Goal: Task Accomplishment & Management: Manage account settings

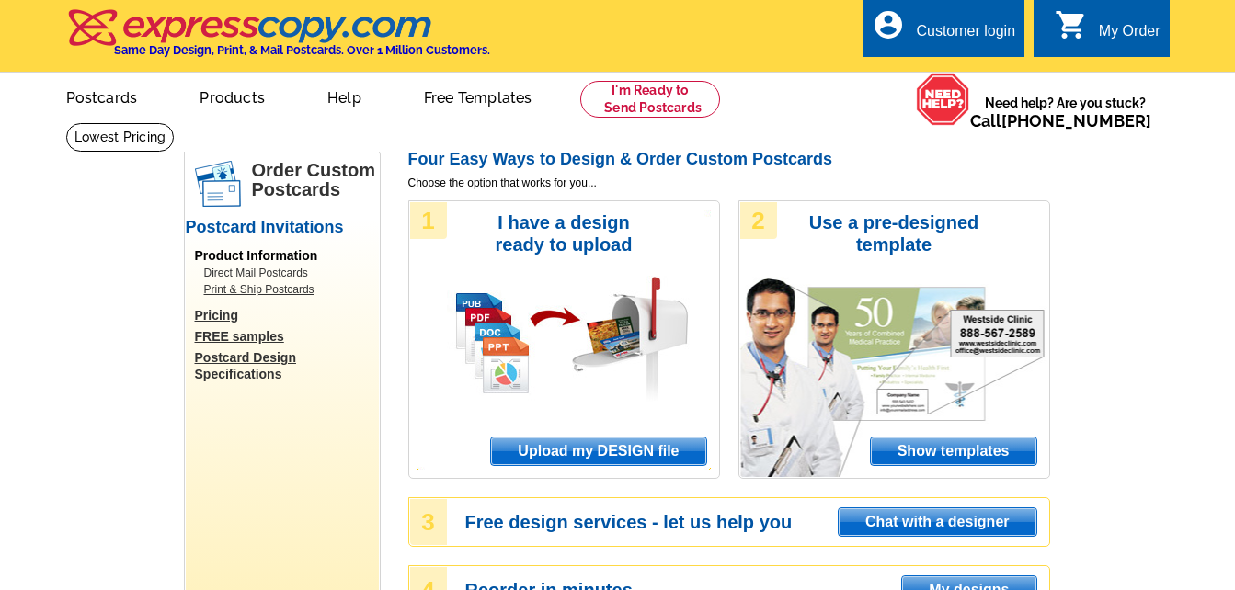
click at [930, 41] on div "Customer login" at bounding box center [965, 36] width 99 height 26
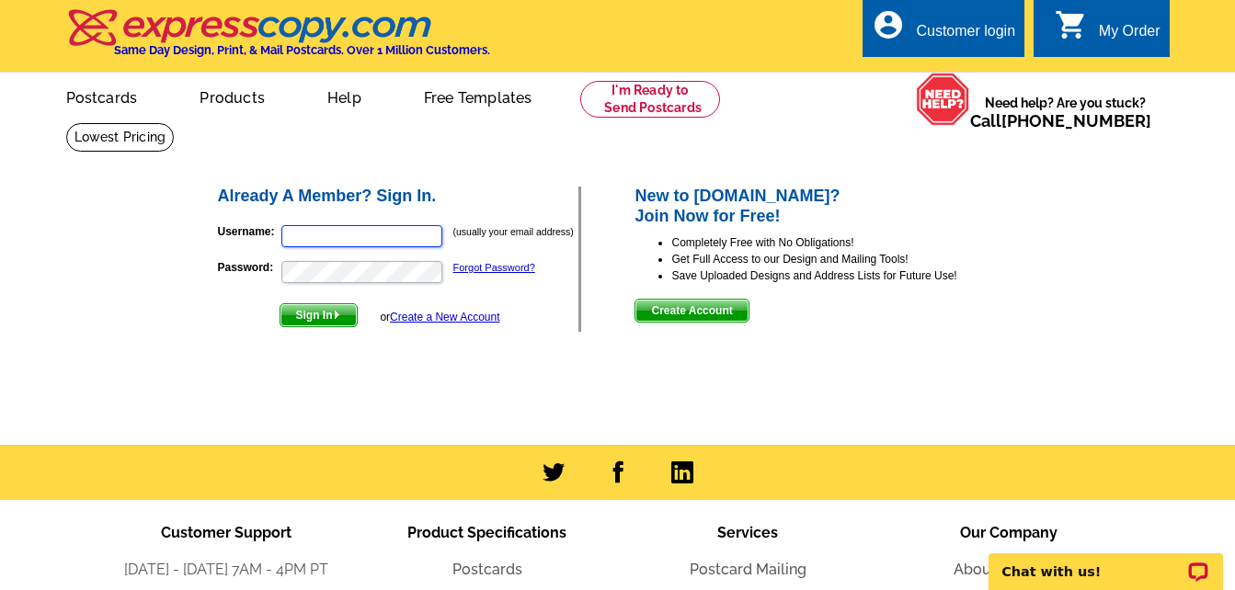
type input "heathers_homes@yahoo.com"
click at [321, 319] on span "Sign In" at bounding box center [318, 315] width 76 height 22
